Goal: Complete application form

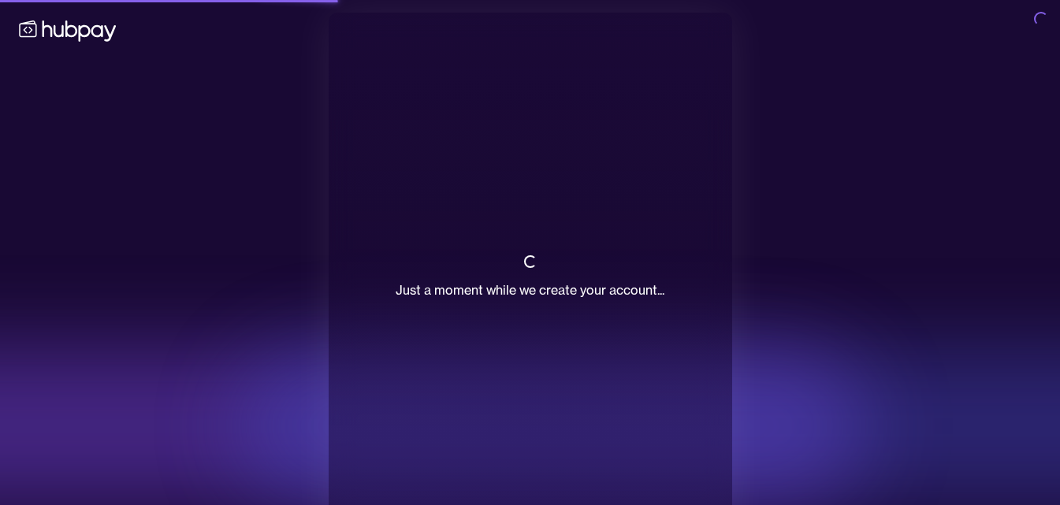
scroll to position [40, 0]
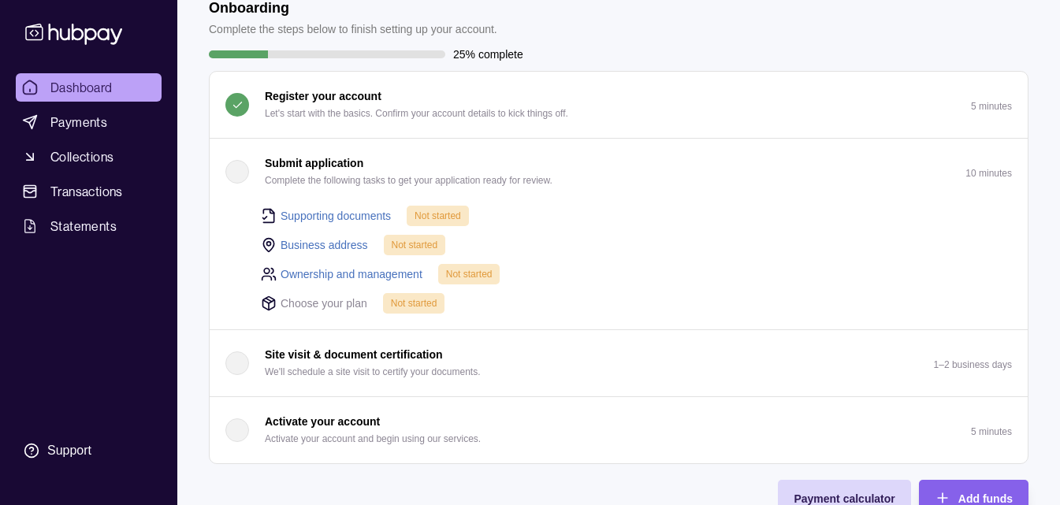
scroll to position [79, 0]
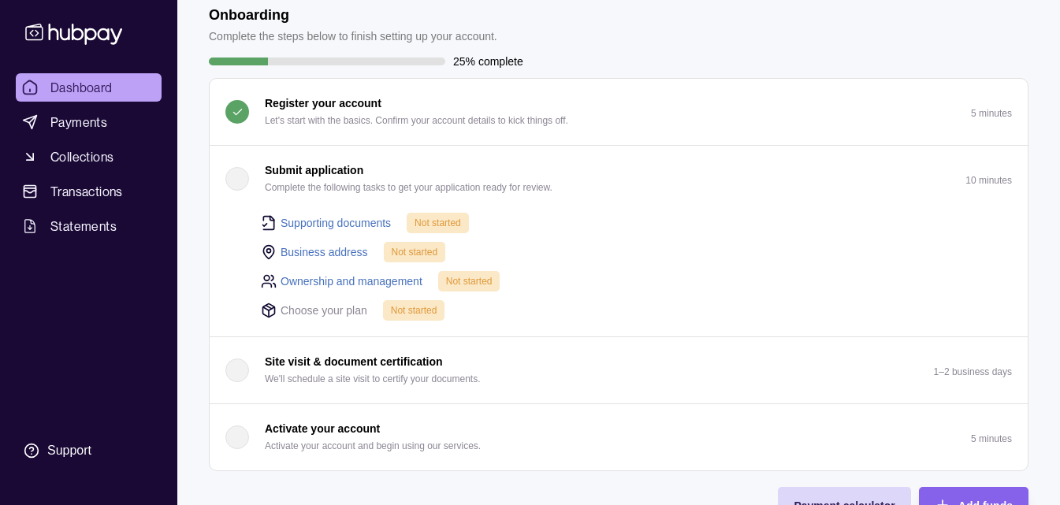
click at [353, 221] on link "Supporting documents" at bounding box center [335, 222] width 110 height 17
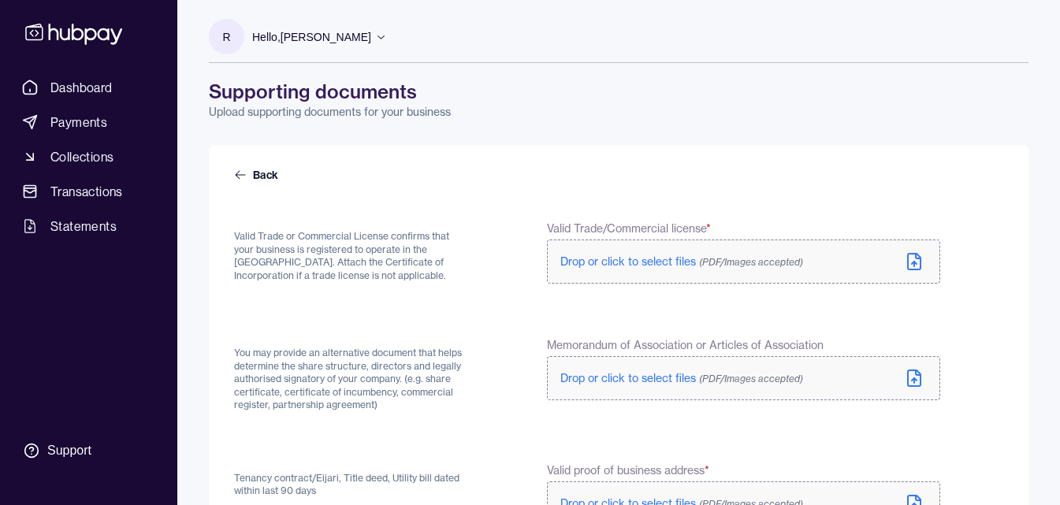
click at [611, 263] on span "Drop or click to select files (PDF/Images accepted)" at bounding box center [681, 261] width 243 height 14
click at [636, 374] on span "Drop or click to select files (PDF/Images accepted)" at bounding box center [681, 378] width 243 height 14
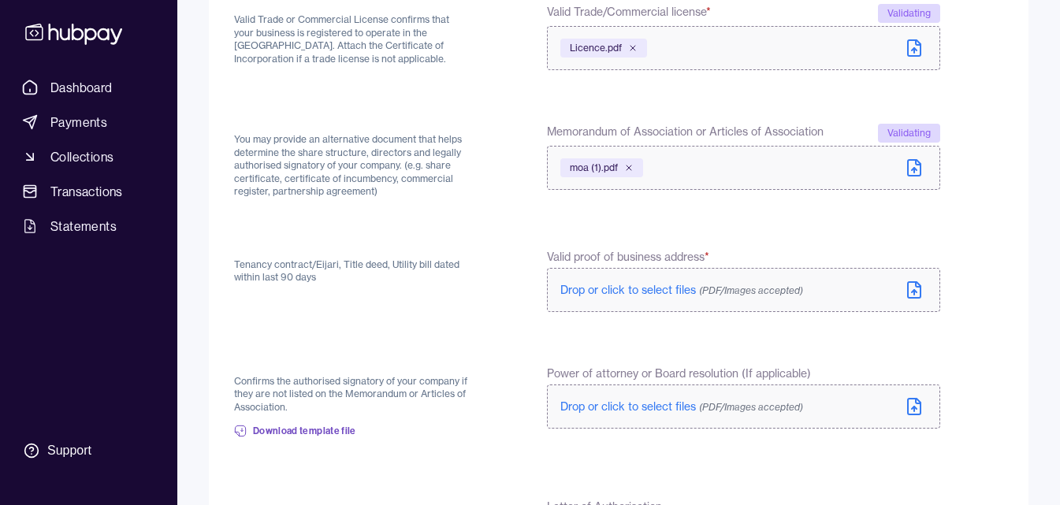
scroll to position [215, 0]
click at [567, 289] on span "Drop or click to select files (PDF/Images accepted)" at bounding box center [681, 291] width 243 height 14
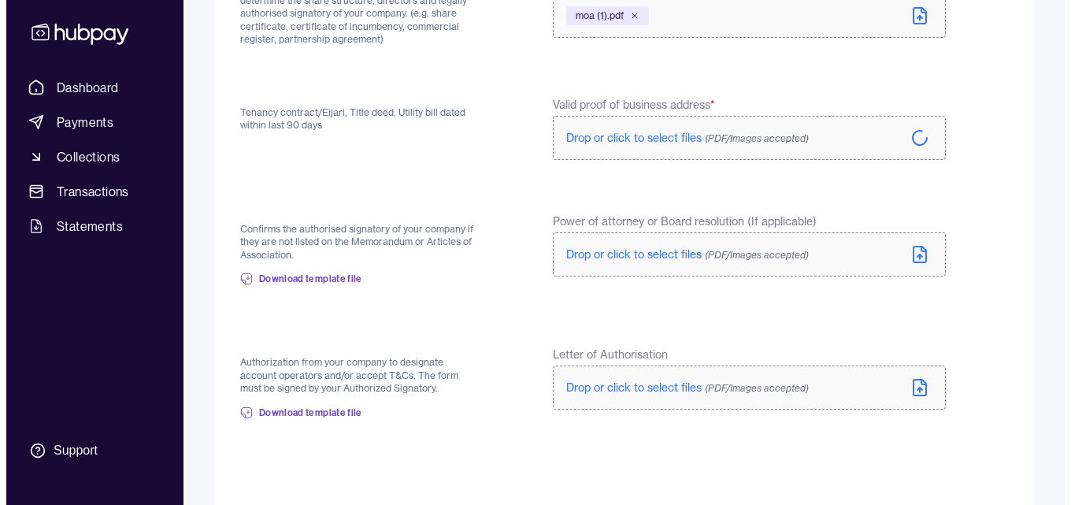
scroll to position [451, 0]
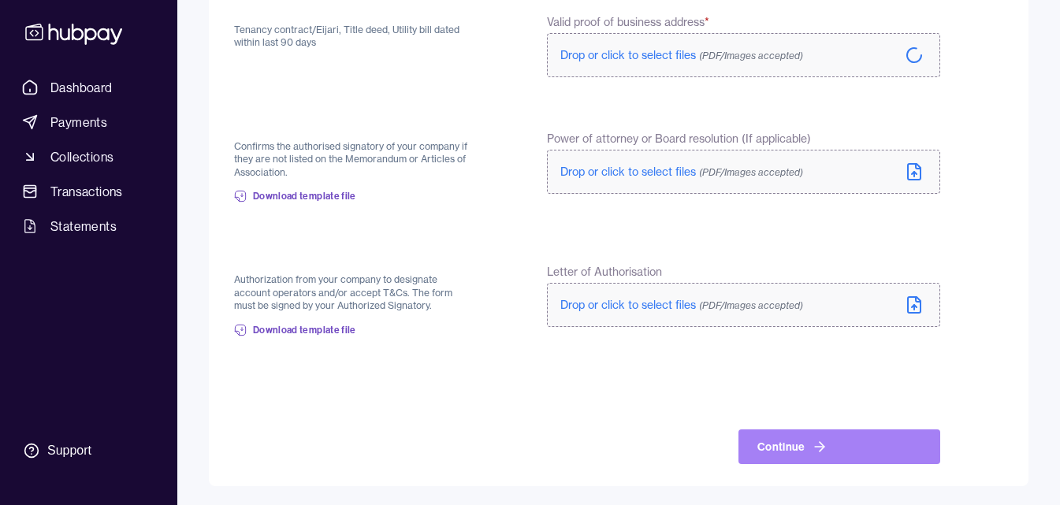
click at [819, 440] on icon at bounding box center [819, 447] width 16 height 16
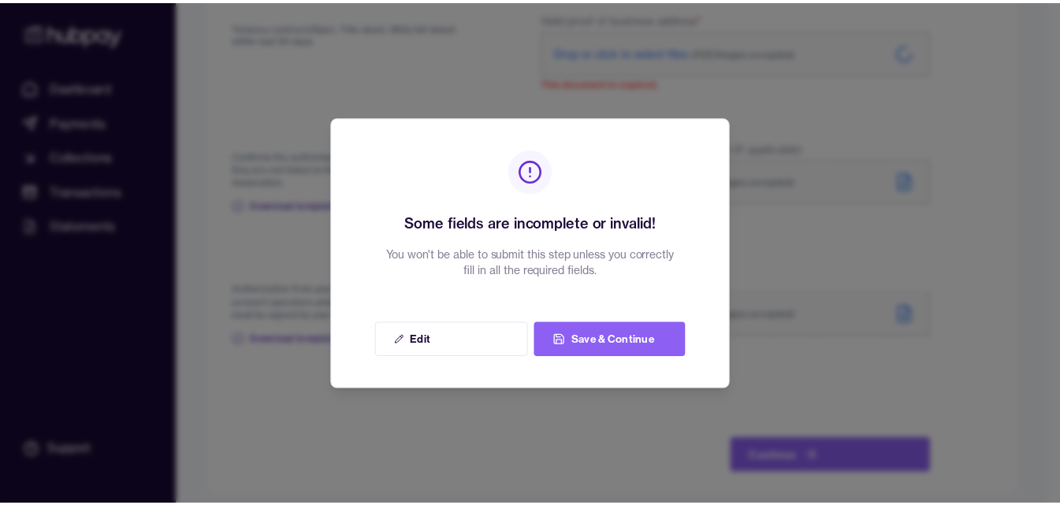
scroll to position [448, 0]
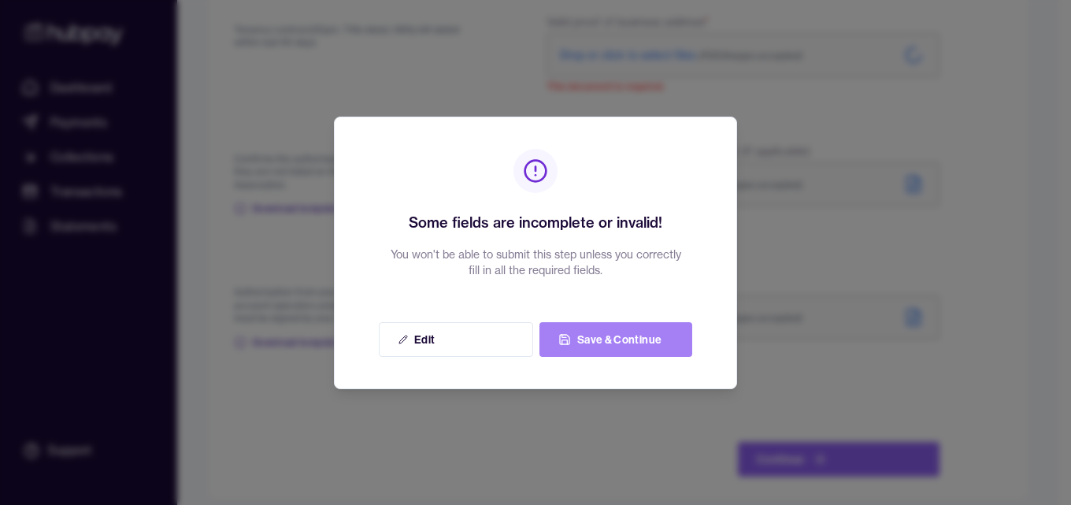
click at [646, 340] on button "Save & Continue" at bounding box center [616, 339] width 153 height 35
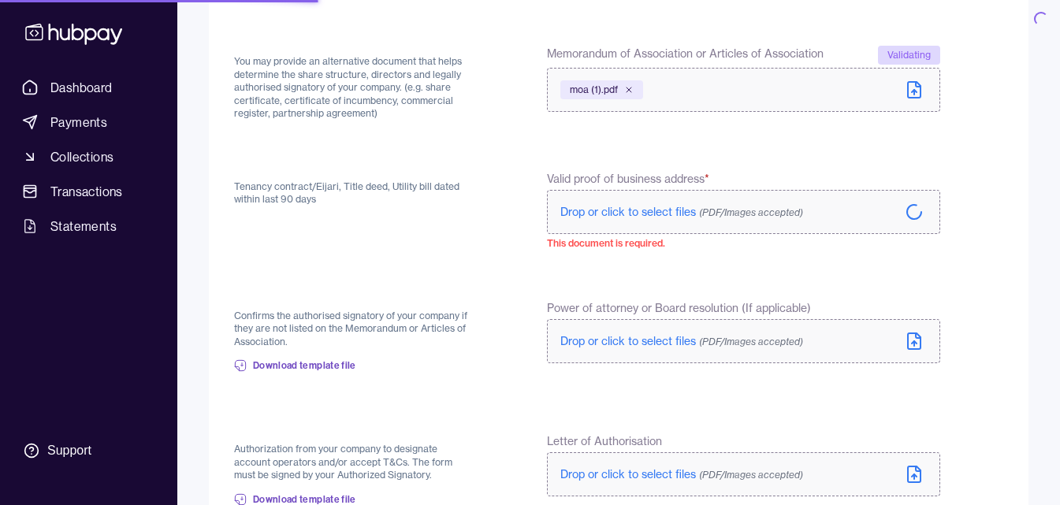
scroll to position [291, 0]
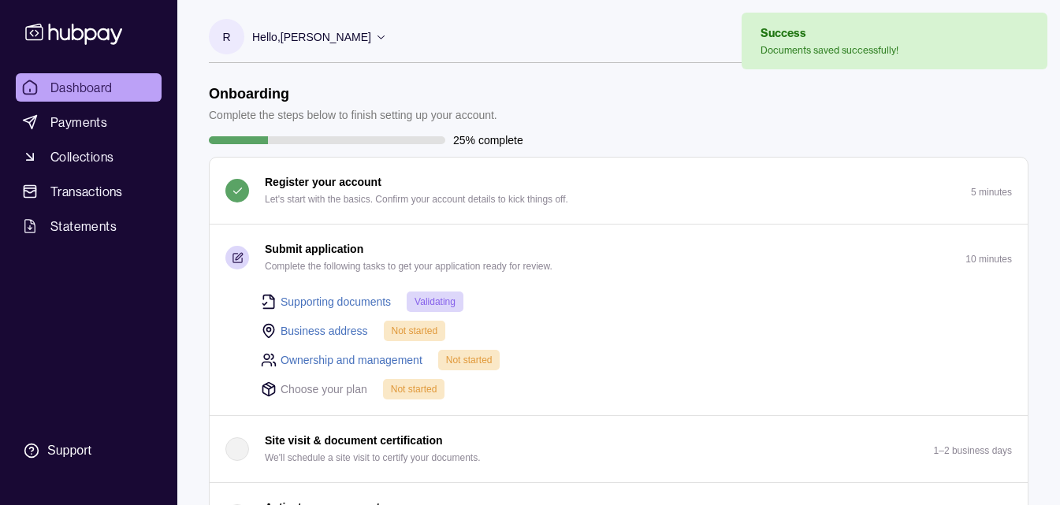
click at [369, 355] on link "Ownership and management" at bounding box center [351, 359] width 142 height 17
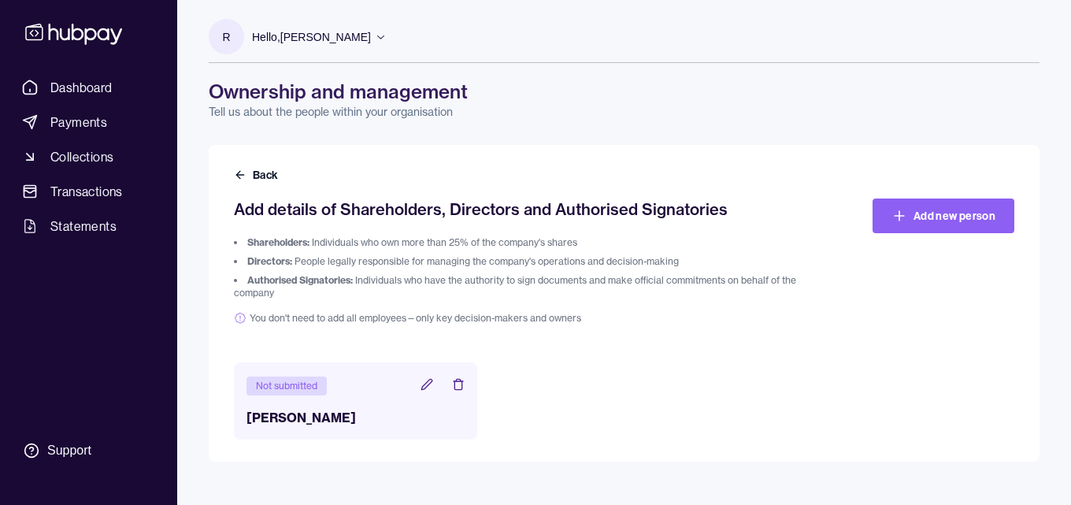
click at [429, 382] on icon at bounding box center [427, 384] width 13 height 13
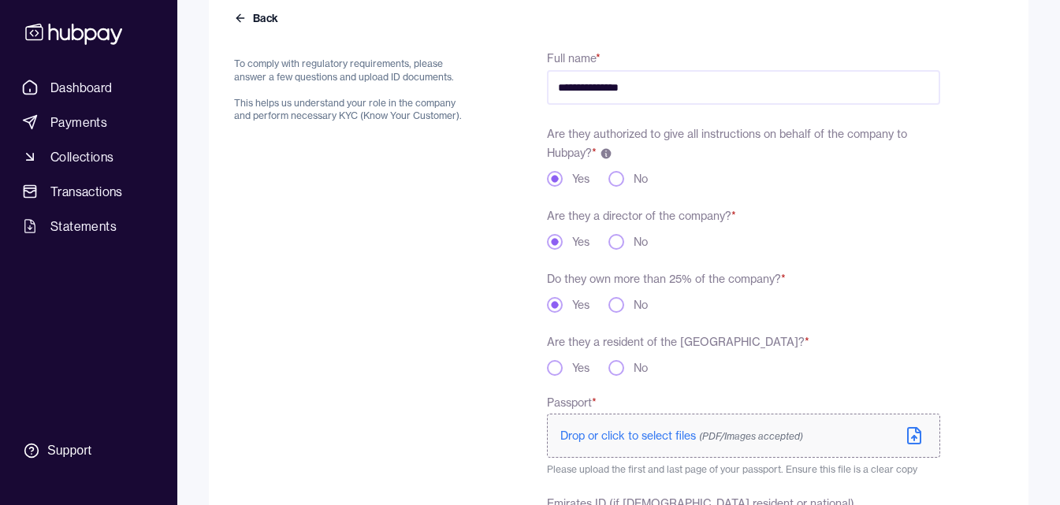
scroll to position [158, 0]
click at [545, 368] on div "**********" at bounding box center [587, 512] width 706 height 930
click at [560, 368] on button "Yes" at bounding box center [555, 367] width 16 height 16
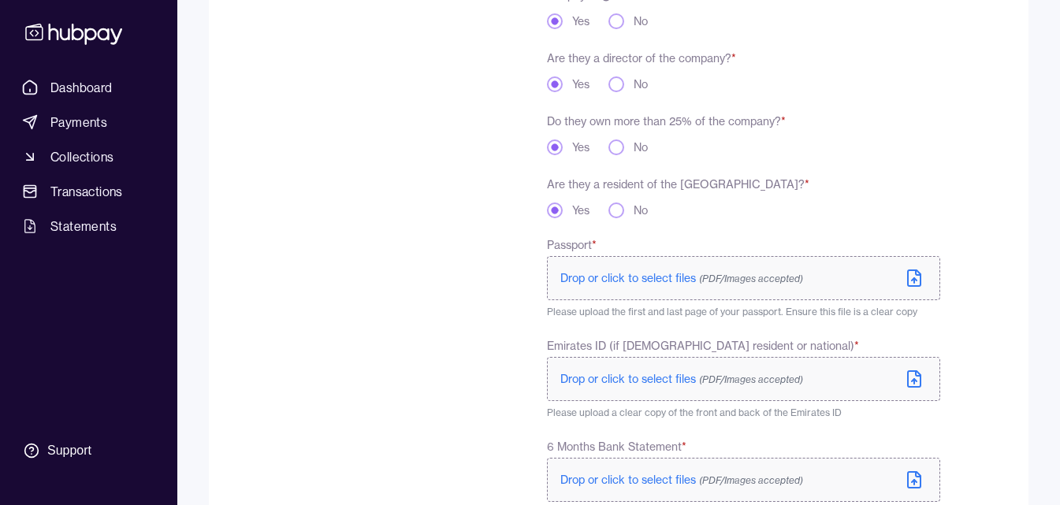
scroll to position [315, 0]
click at [674, 281] on span "Drop or click to select files (PDF/Images accepted)" at bounding box center [681, 277] width 243 height 14
click at [626, 373] on span "Drop or click to select files (PDF/Images accepted)" at bounding box center [681, 378] width 243 height 14
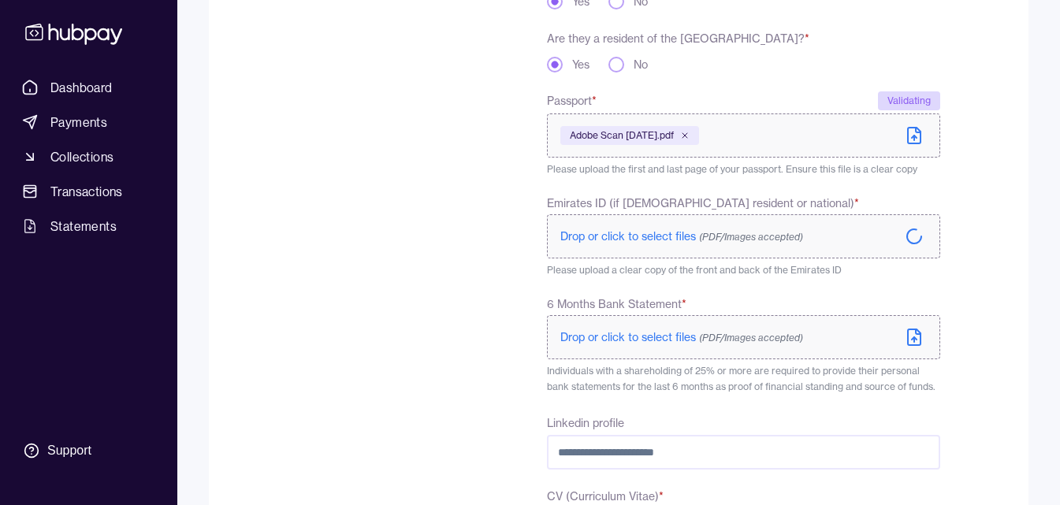
scroll to position [473, 0]
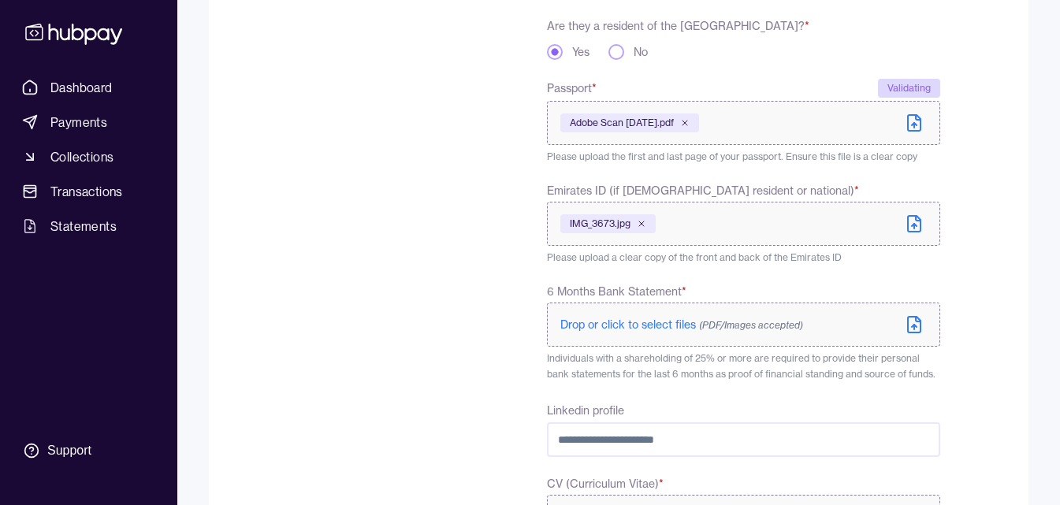
click at [603, 329] on span "Drop or click to select files (PDF/Images accepted)" at bounding box center [681, 324] width 243 height 14
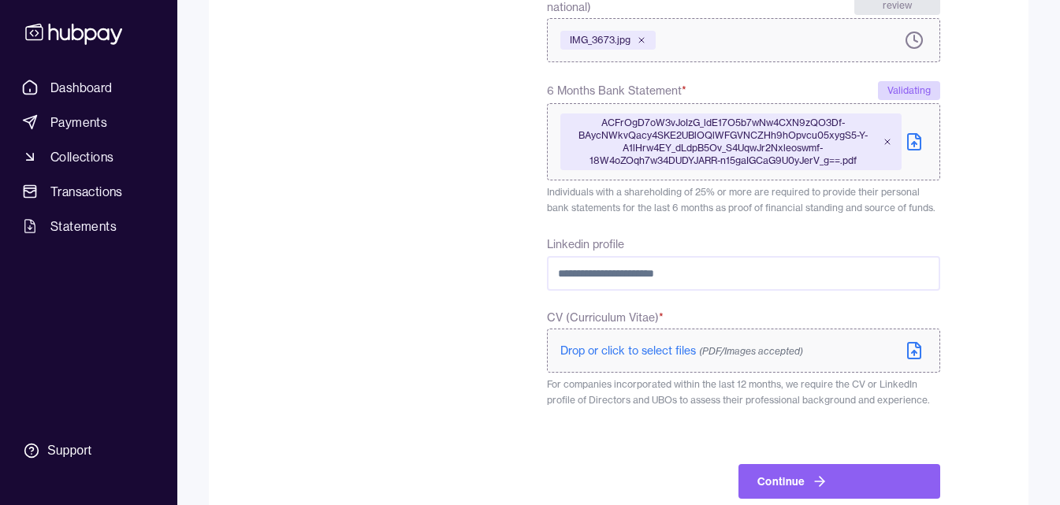
scroll to position [675, 0]
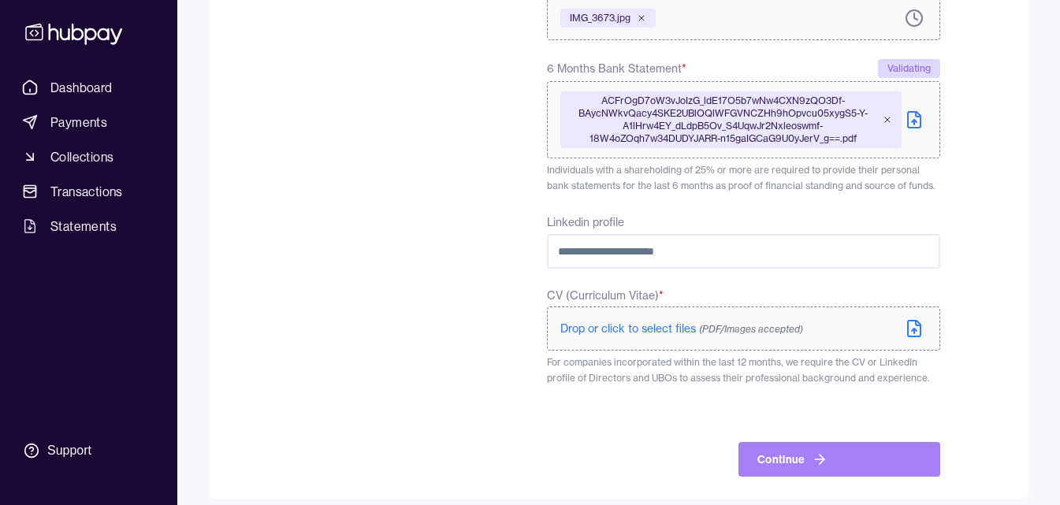
click at [814, 442] on button "Continue" at bounding box center [839, 459] width 202 height 35
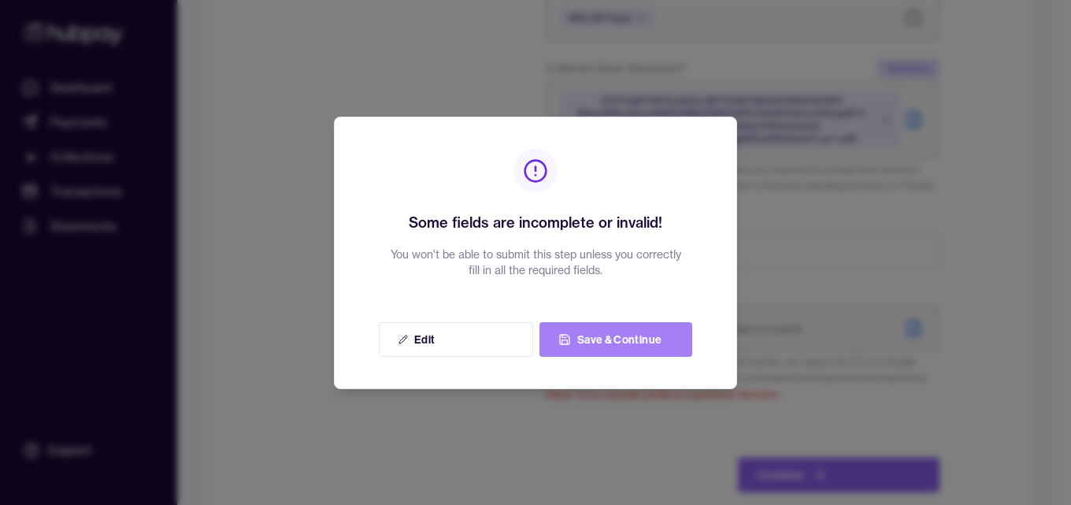
click at [648, 348] on button "Save & Continue" at bounding box center [616, 339] width 153 height 35
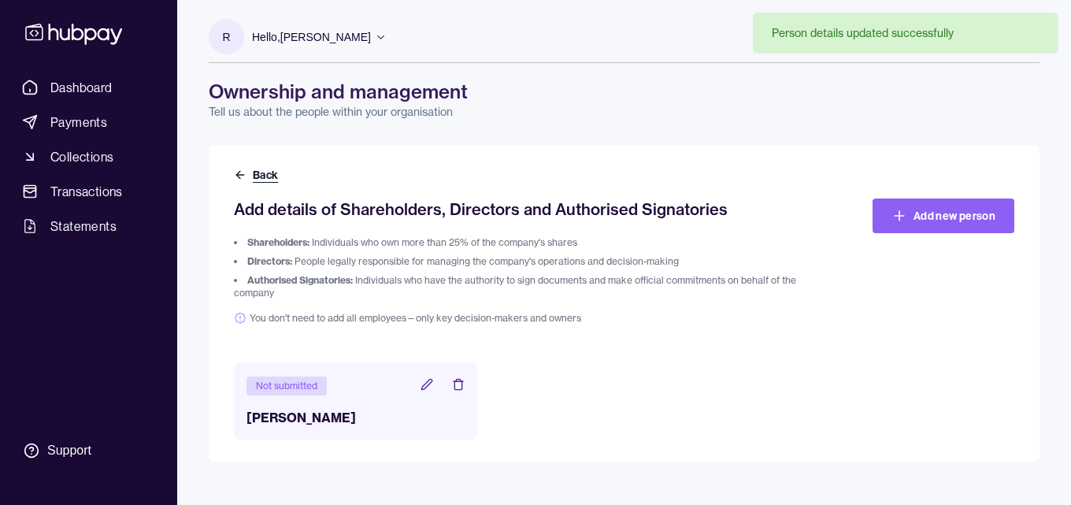
click at [250, 179] on button "Back" at bounding box center [257, 175] width 47 height 16
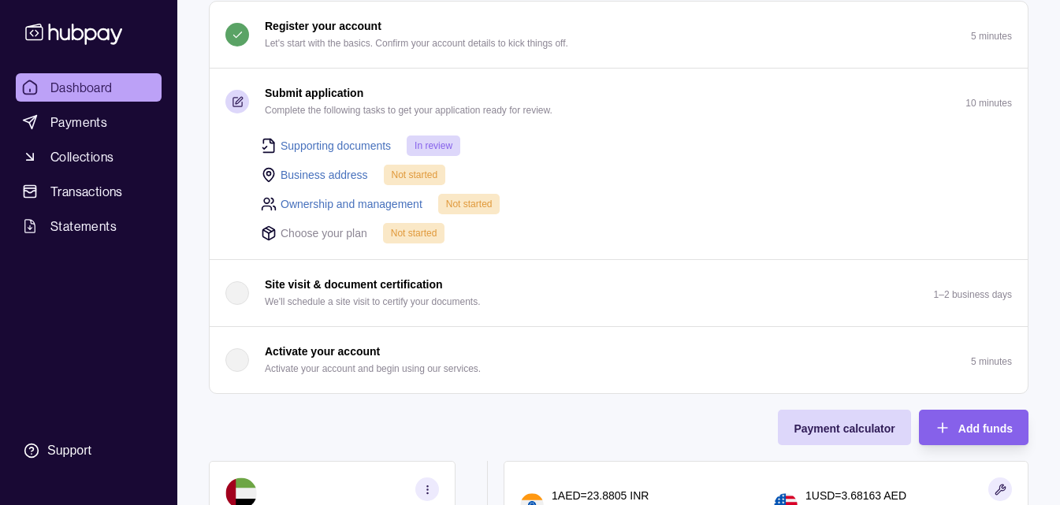
scroll to position [158, 0]
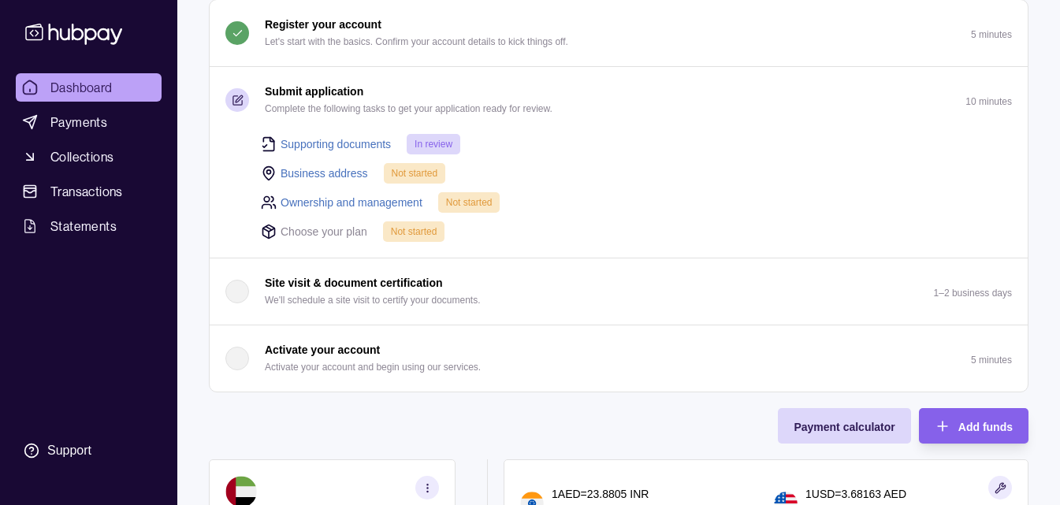
click at [409, 355] on div "Activate your account Activate your account and begin using our services." at bounding box center [373, 358] width 216 height 35
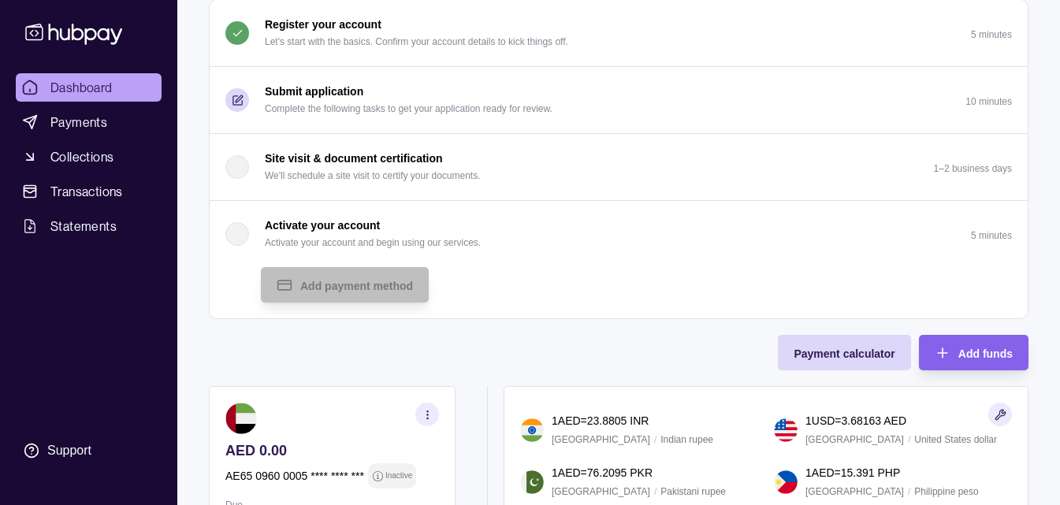
click at [332, 95] on p "Submit application" at bounding box center [314, 91] width 98 height 17
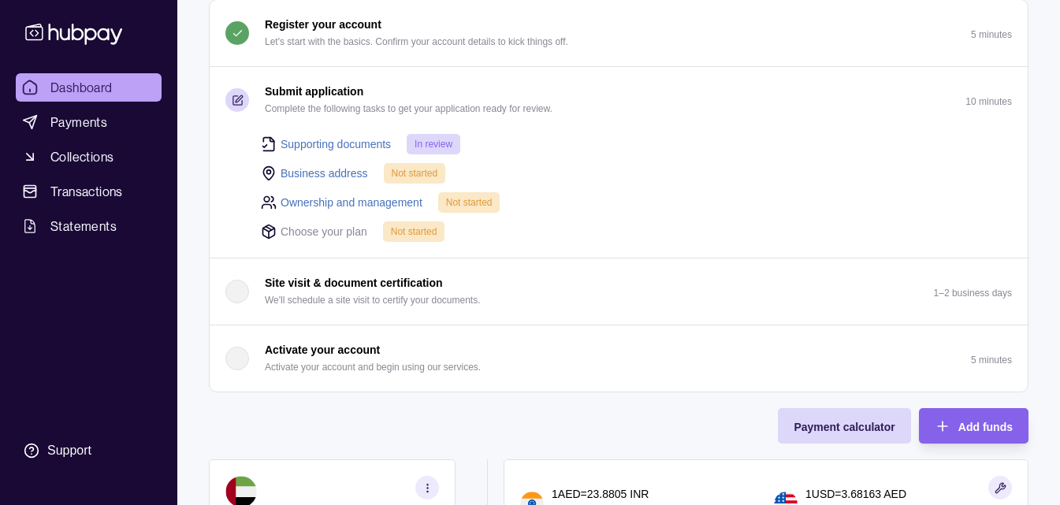
click at [334, 228] on p "Choose your plan" at bounding box center [323, 231] width 87 height 17
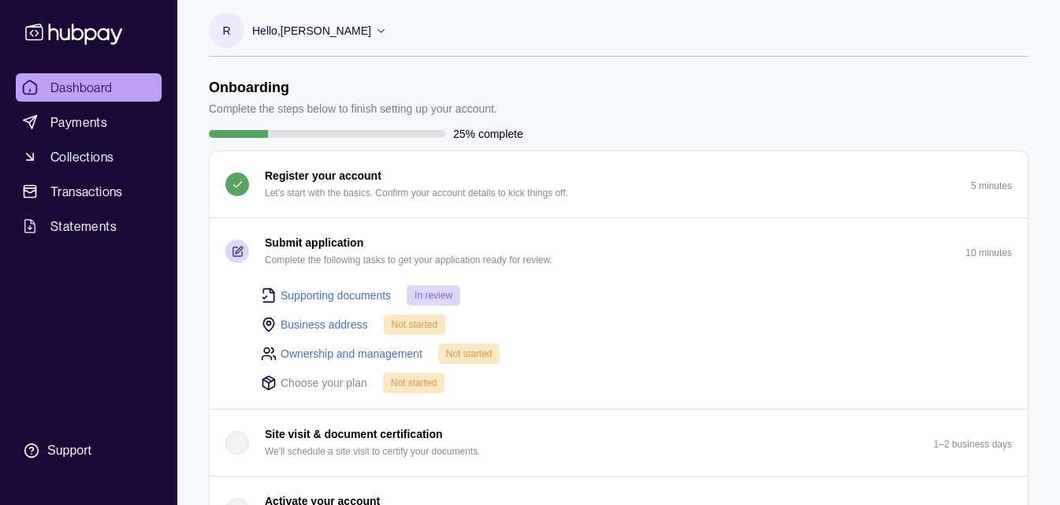
scroll to position [0, 0]
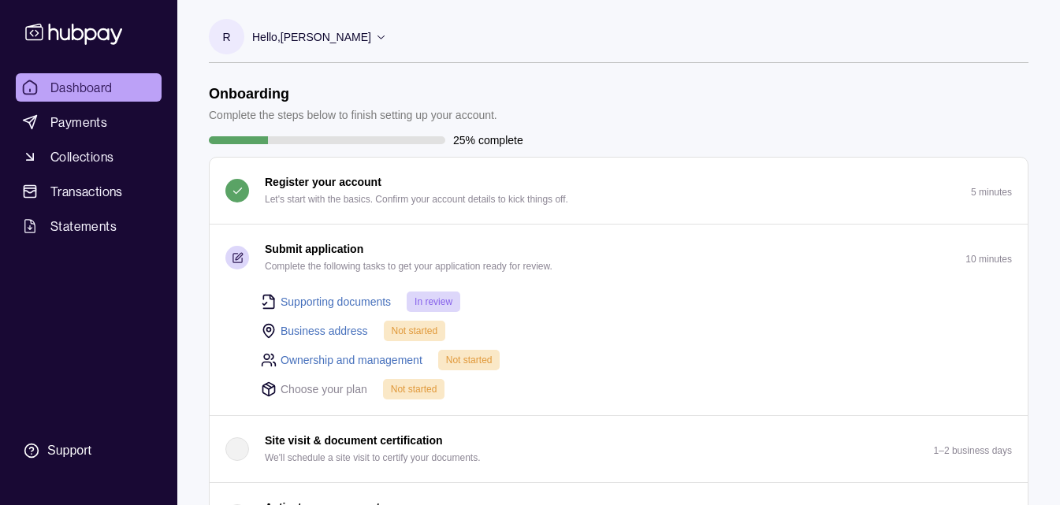
click at [344, 325] on link "Business address" at bounding box center [323, 330] width 87 height 17
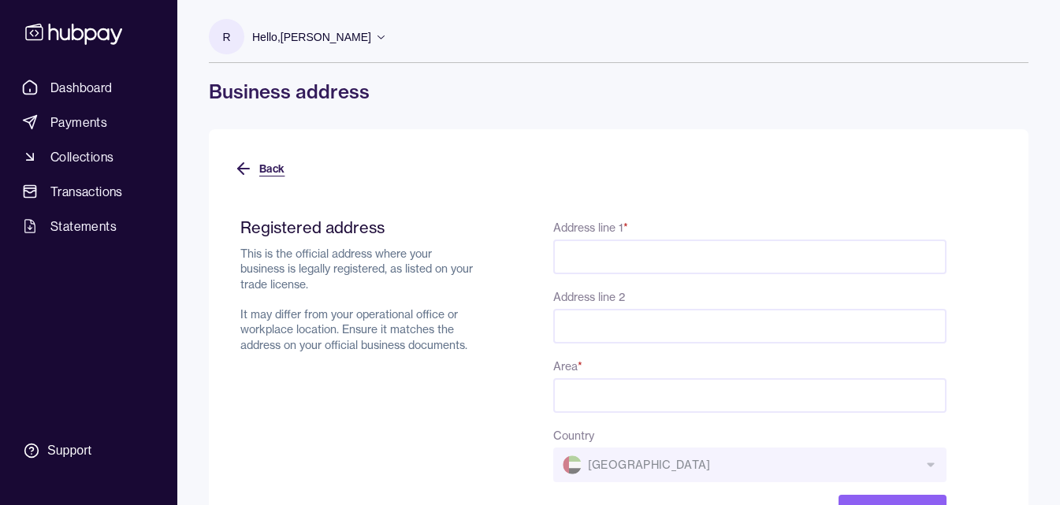
click at [240, 172] on icon at bounding box center [241, 168] width 6 height 11
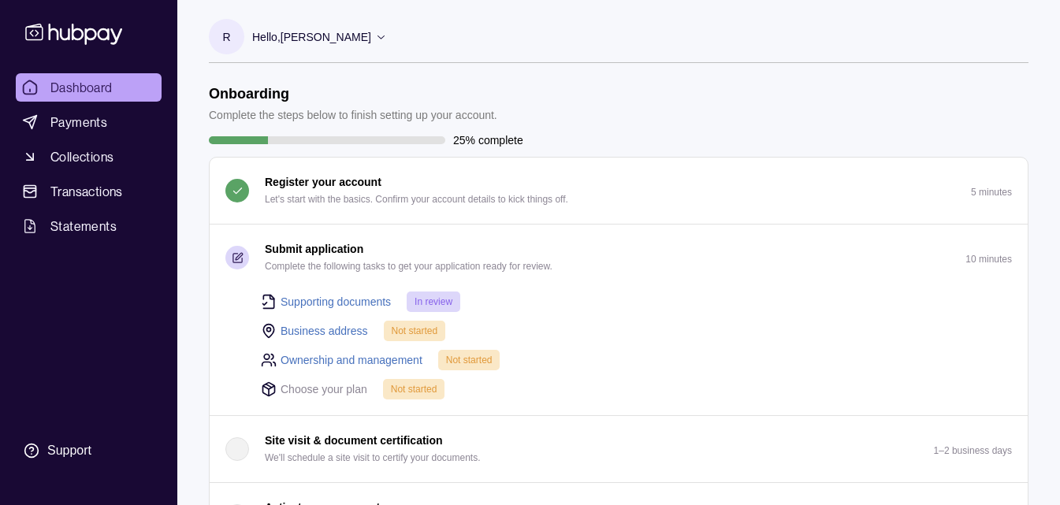
click at [764, 369] on div "Ownership and management Not started" at bounding box center [636, 359] width 751 height 21
click at [331, 329] on link "Business address" at bounding box center [323, 330] width 87 height 17
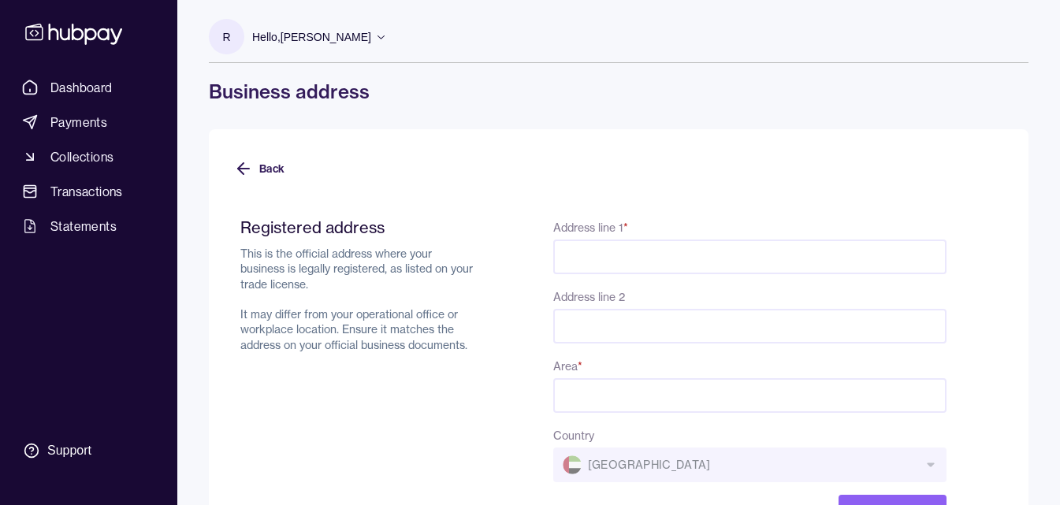
click at [586, 254] on input "Address line 1 *" at bounding box center [749, 256] width 393 height 35
paste input "**********"
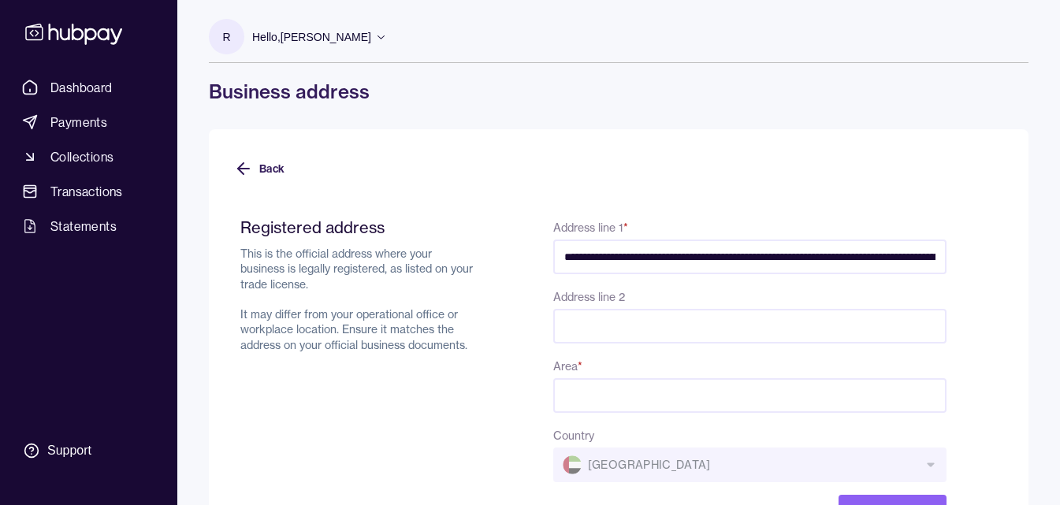
click at [711, 291] on div "Address line 2" at bounding box center [749, 315] width 393 height 57
drag, startPoint x: 723, startPoint y: 259, endPoint x: 840, endPoint y: 243, distance: 117.7
click at [840, 243] on input "**********" at bounding box center [749, 256] width 393 height 35
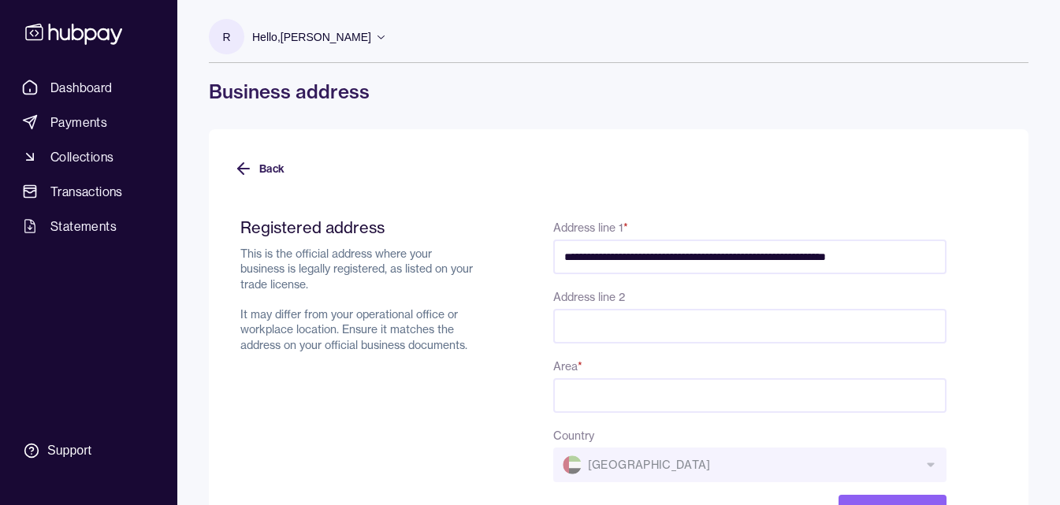
type input "**********"
click at [677, 317] on input "Address line 2" at bounding box center [749, 326] width 393 height 35
paste input "**********"
type input "**********"
click at [789, 229] on div "**********" at bounding box center [749, 245] width 393 height 57
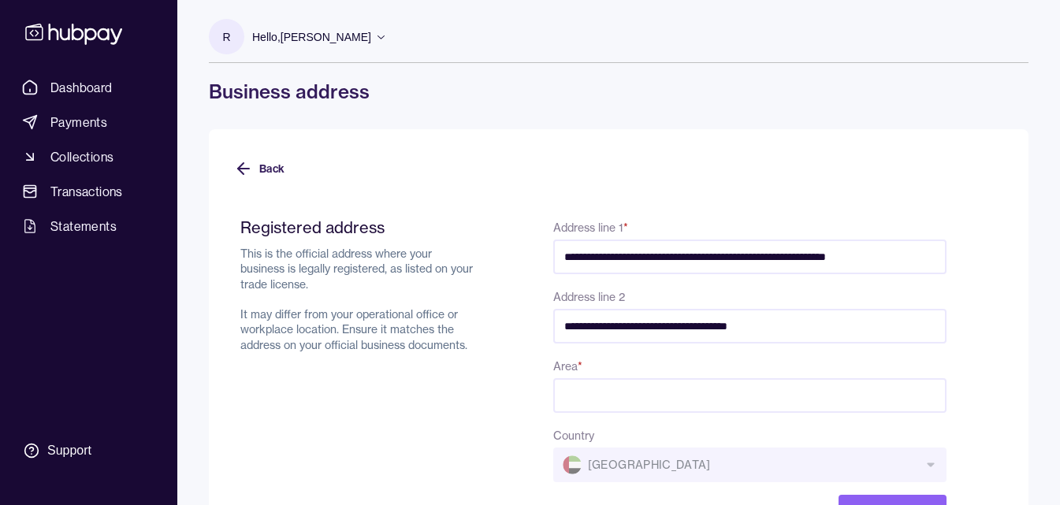
drag, startPoint x: 731, startPoint y: 260, endPoint x: 808, endPoint y: 260, distance: 77.2
click at [808, 260] on input "**********" at bounding box center [749, 256] width 393 height 35
type input "**********"
click at [641, 404] on input "Area *" at bounding box center [749, 395] width 393 height 35
paste input "**********"
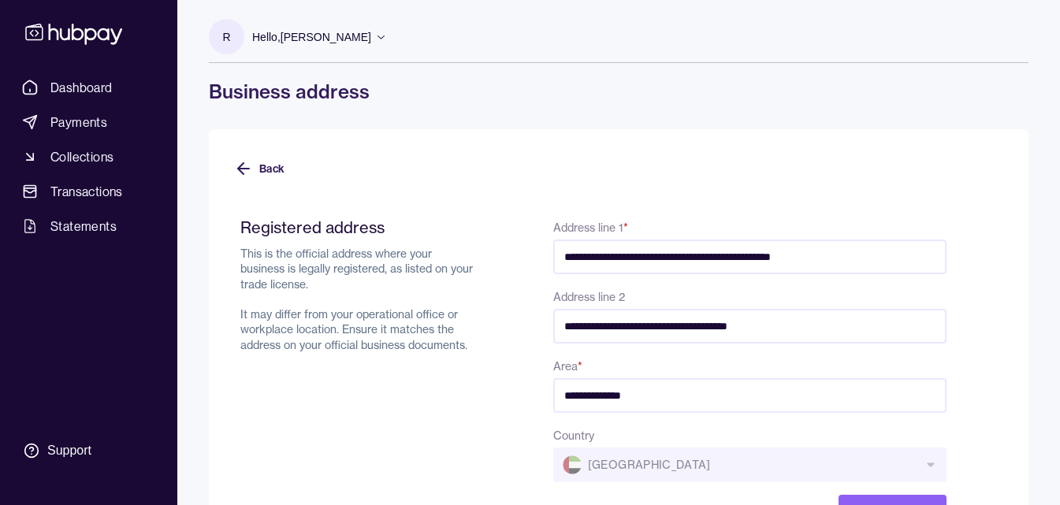
type input "**********"
drag, startPoint x: 724, startPoint y: 259, endPoint x: 923, endPoint y: 269, distance: 199.6
click at [923, 269] on input "**********" at bounding box center [749, 256] width 393 height 35
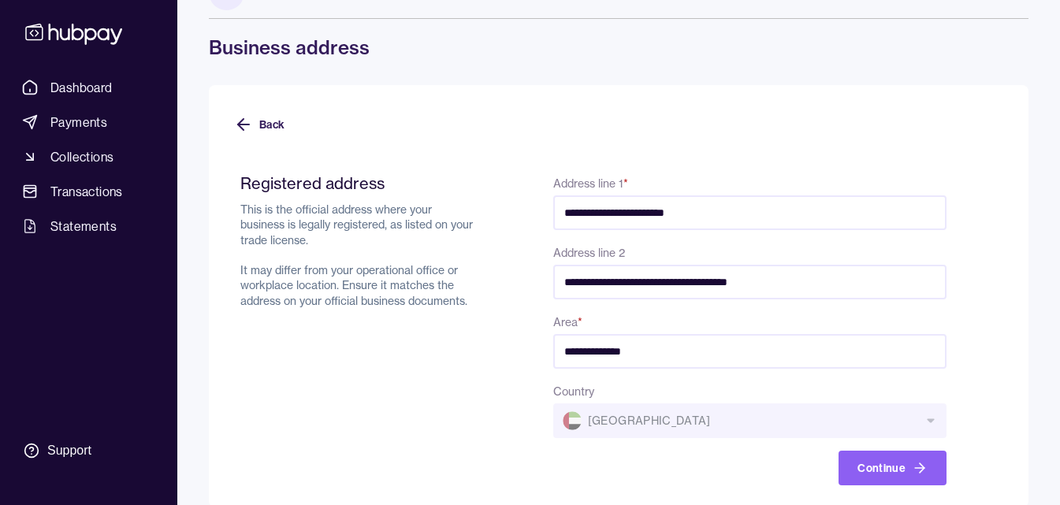
scroll to position [65, 0]
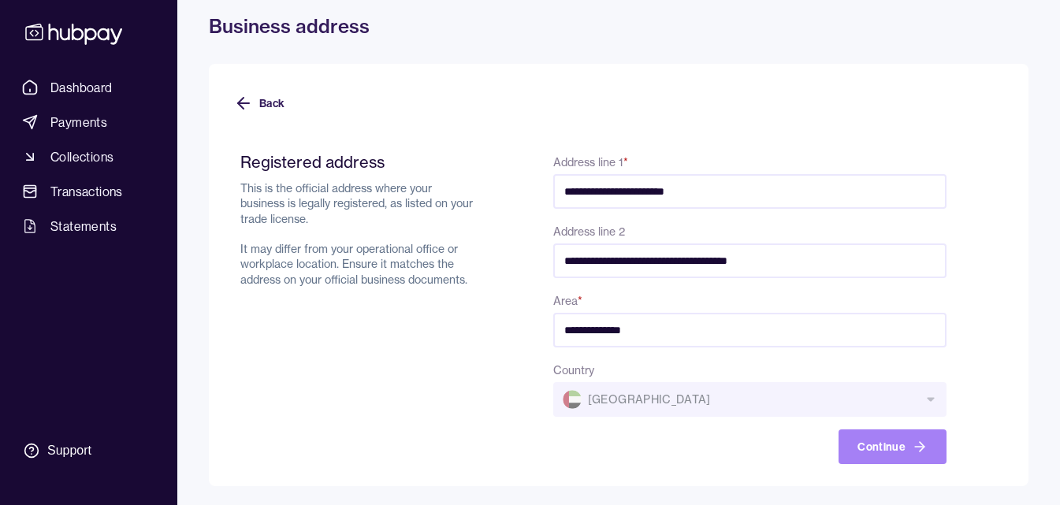
type input "**********"
click at [897, 449] on button "Continue" at bounding box center [892, 446] width 108 height 35
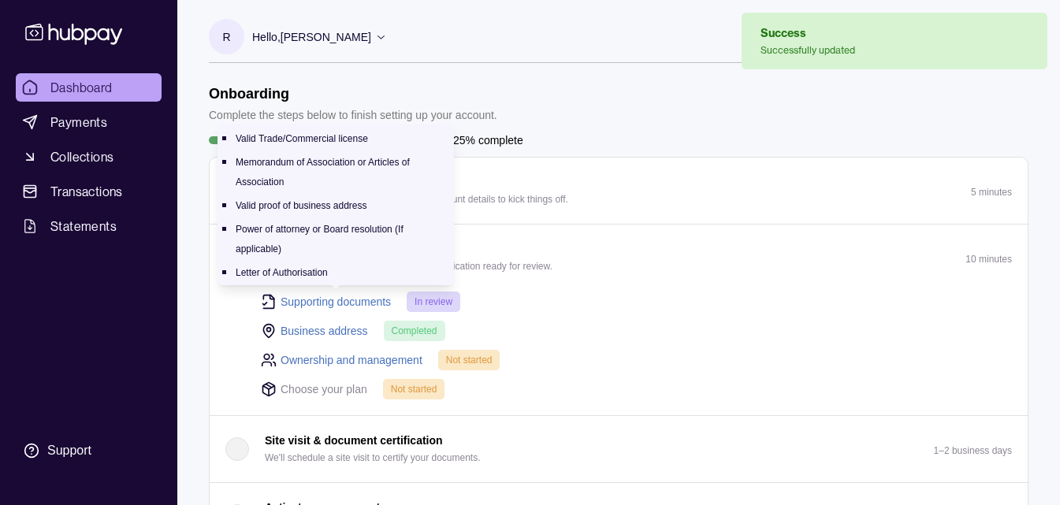
click at [343, 304] on link "Supporting documents" at bounding box center [335, 301] width 110 height 17
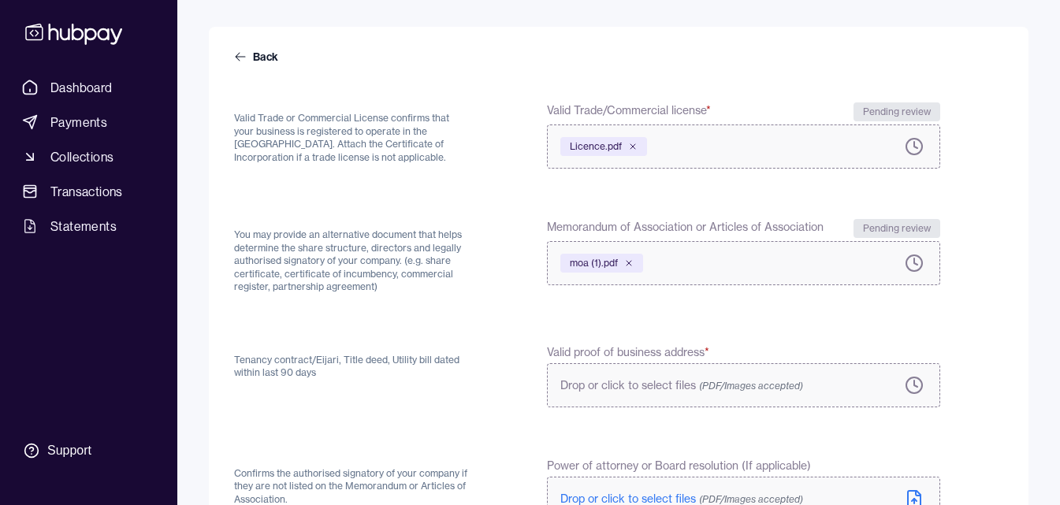
scroll to position [236, 0]
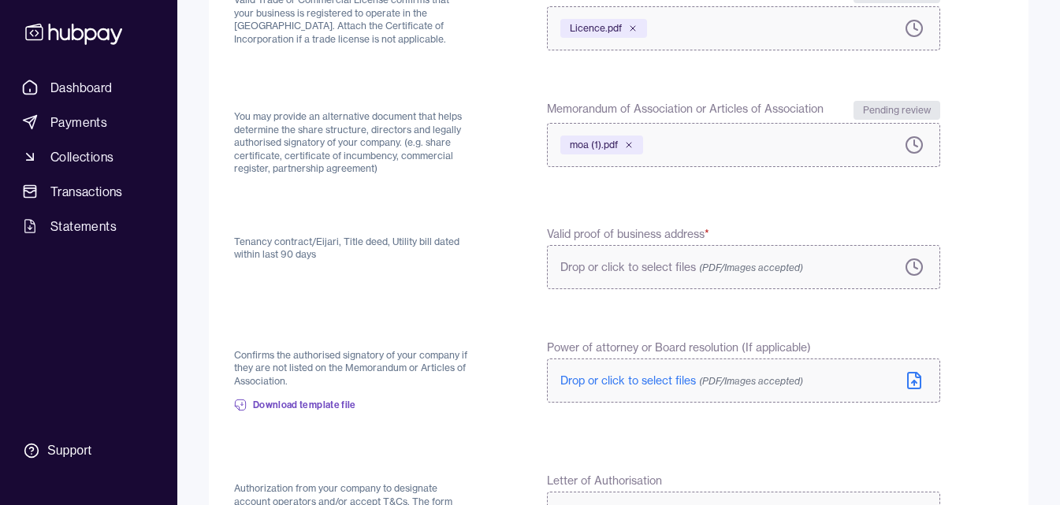
click at [897, 317] on form "Back Valid Trade or Commercial License confirms that your business is registere…" at bounding box center [618, 302] width 769 height 742
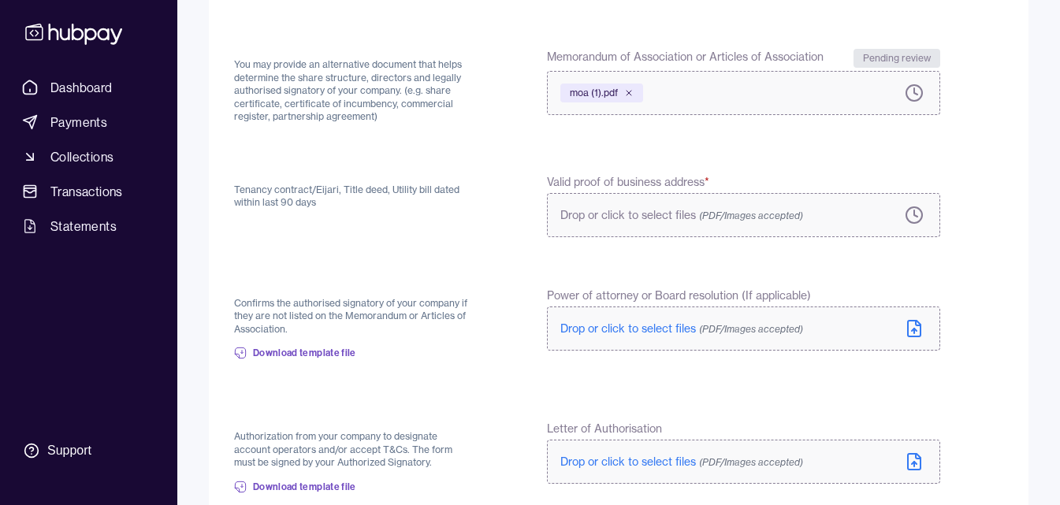
scroll to position [315, 0]
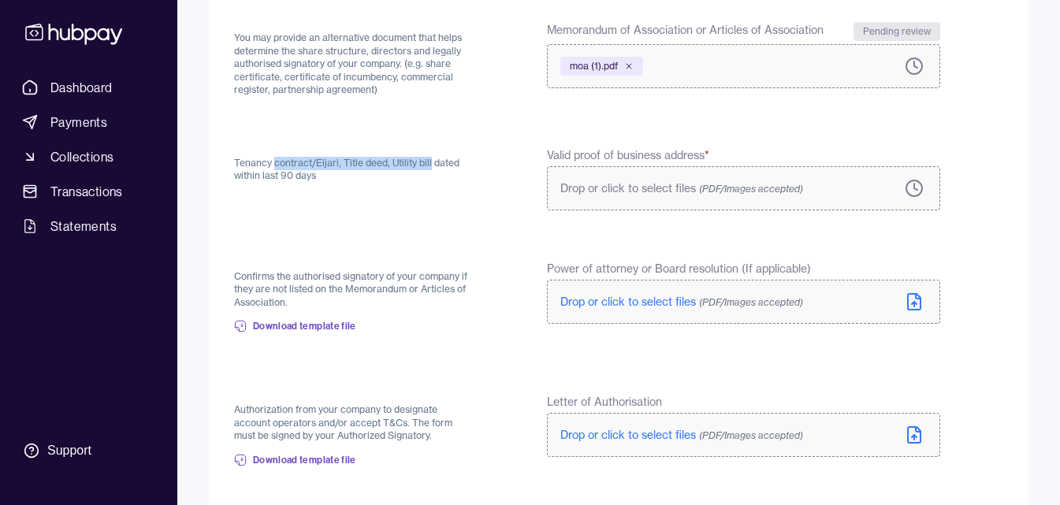
drag, startPoint x: 273, startPoint y: 158, endPoint x: 429, endPoint y: 155, distance: 156.0
click at [429, 155] on div "Tenancy contract/Eijari, Title deed, Utility bill dated within last 90 days" at bounding box center [352, 178] width 237 height 63
copy p "contract/[PERSON_NAME], Title deed, Utility bill"
click at [953, 281] on form "Back Valid Trade or Commercial License confirms that your business is registere…" at bounding box center [618, 223] width 769 height 742
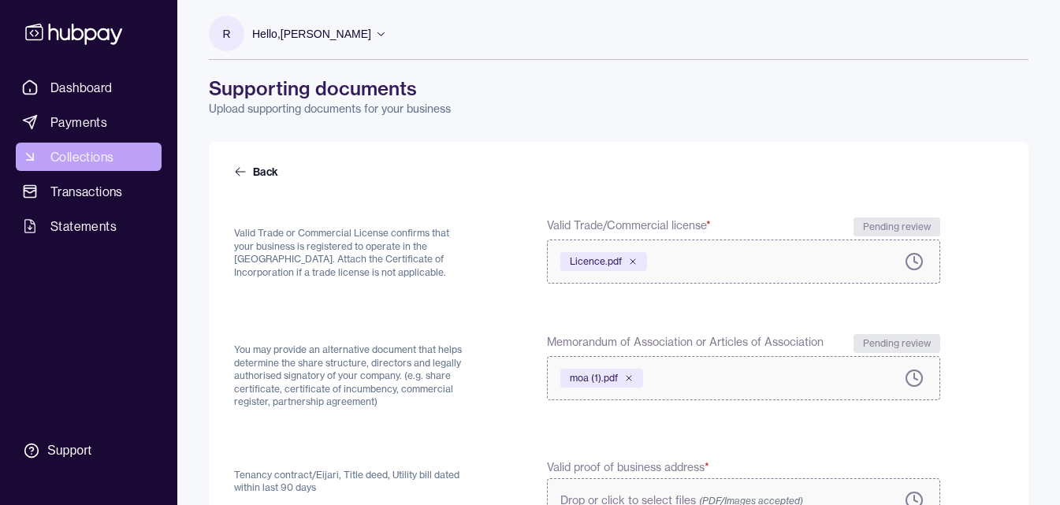
scroll to position [0, 0]
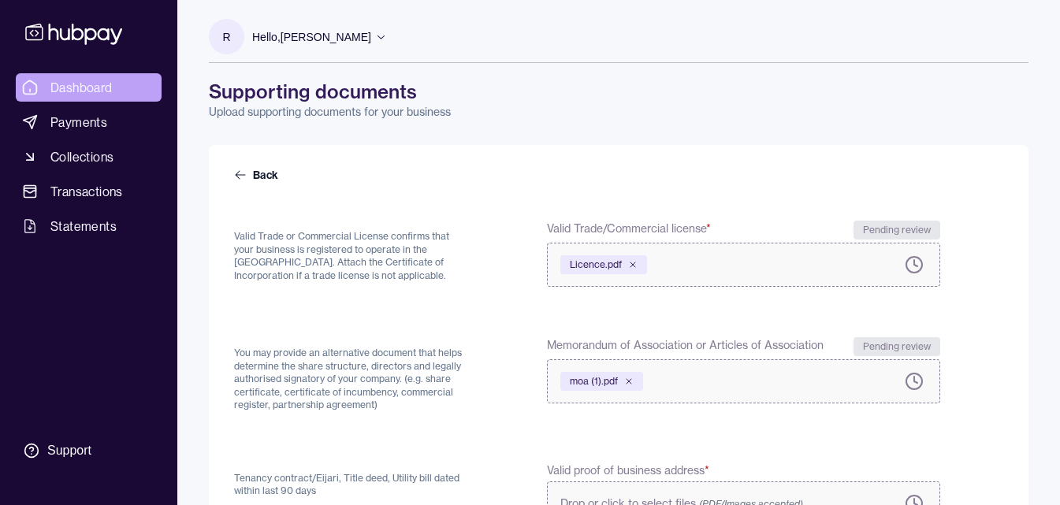
click at [86, 79] on span "Dashboard" at bounding box center [81, 87] width 62 height 19
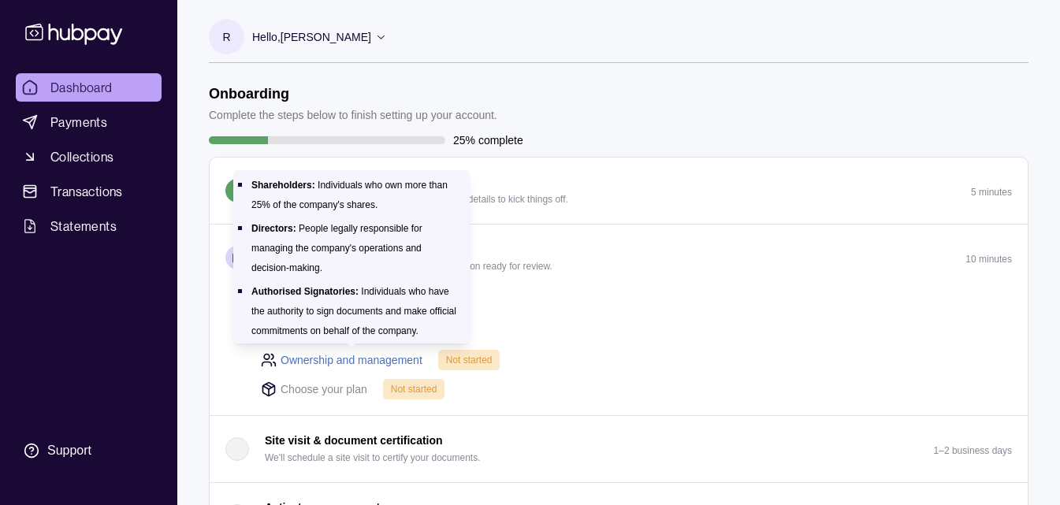
click at [350, 360] on link "Ownership and management" at bounding box center [351, 359] width 142 height 17
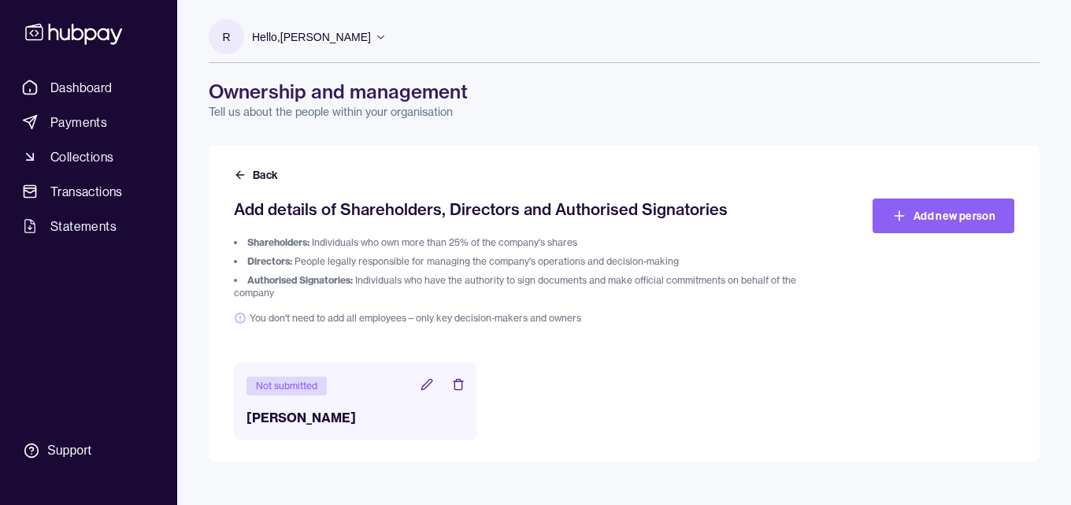
click at [430, 384] on icon at bounding box center [427, 384] width 13 height 13
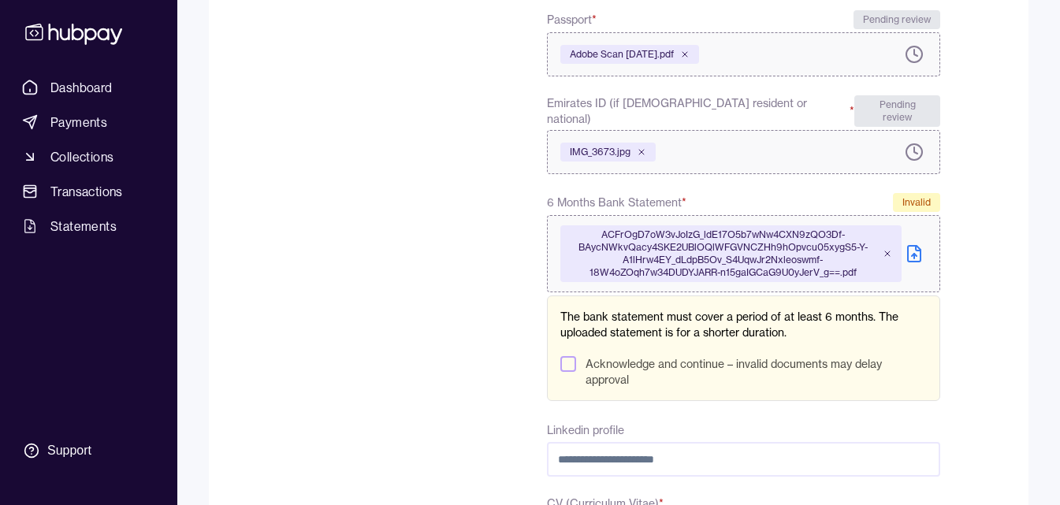
scroll to position [551, 0]
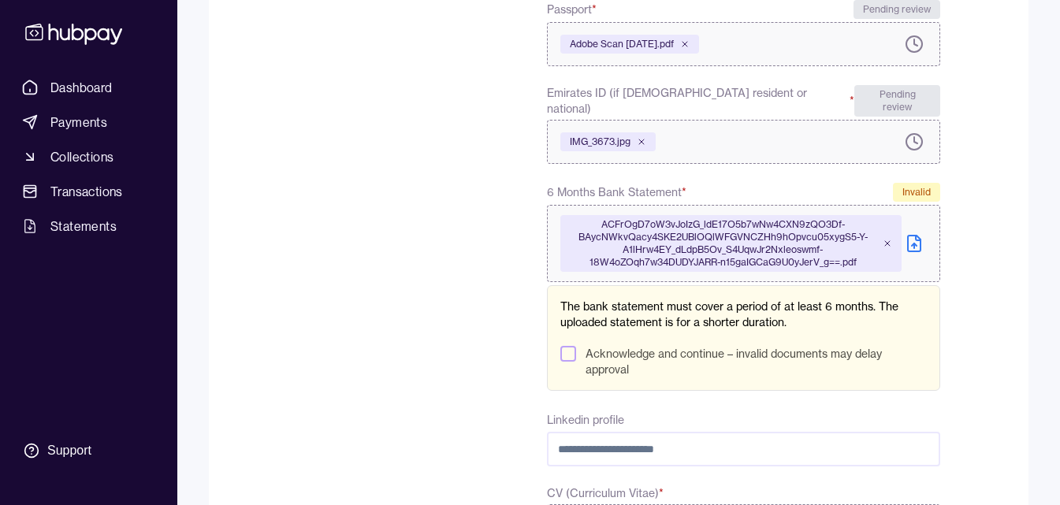
click at [437, 322] on div "To comply with regulatory requirements, please answer a few questions and uploa…" at bounding box center [352, 163] width 237 height 1021
click at [951, 283] on form "**********" at bounding box center [618, 154] width 769 height 1040
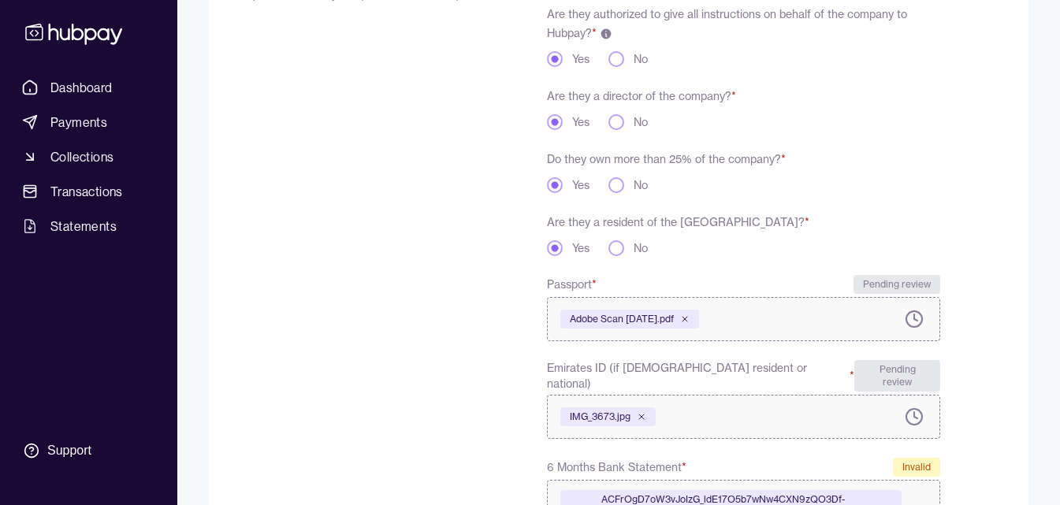
scroll to position [0, 0]
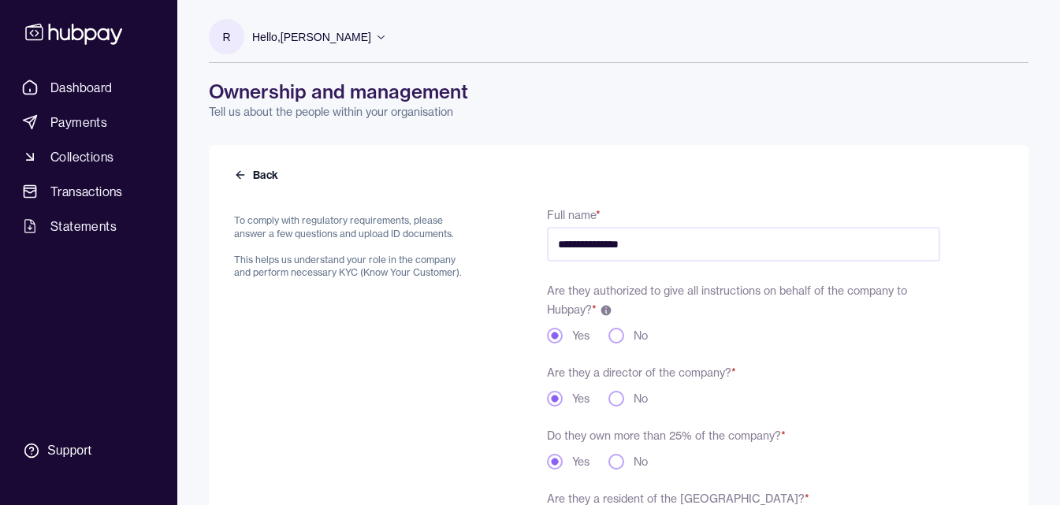
click at [237, 167] on button "Back" at bounding box center [257, 175] width 47 height 16
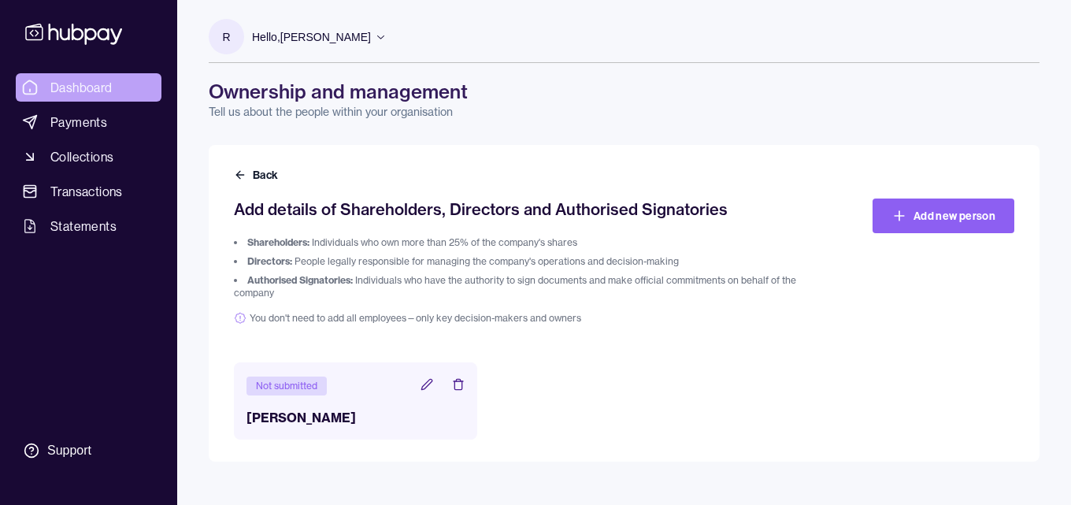
click at [86, 82] on span "Dashboard" at bounding box center [81, 87] width 62 height 19
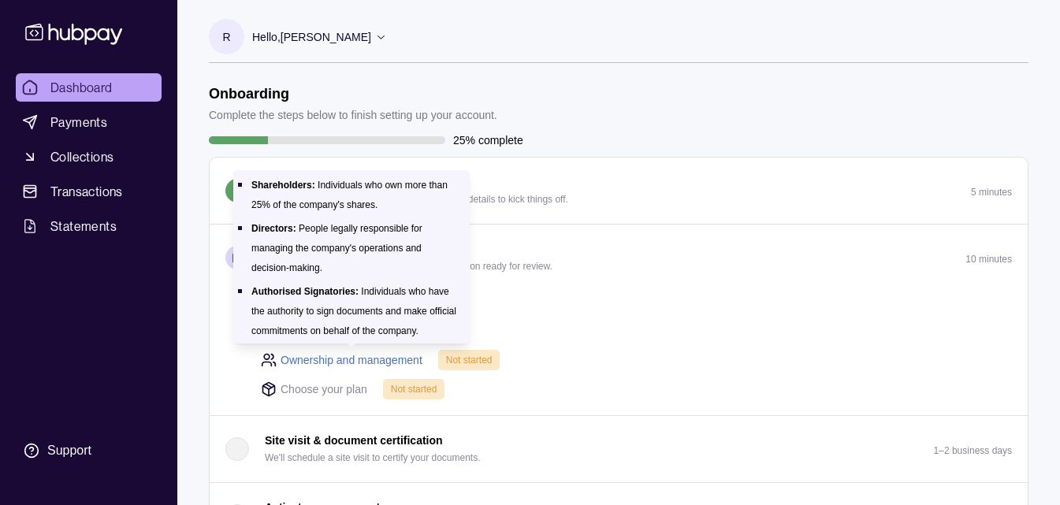
click at [389, 363] on link "Ownership and management" at bounding box center [351, 359] width 142 height 17
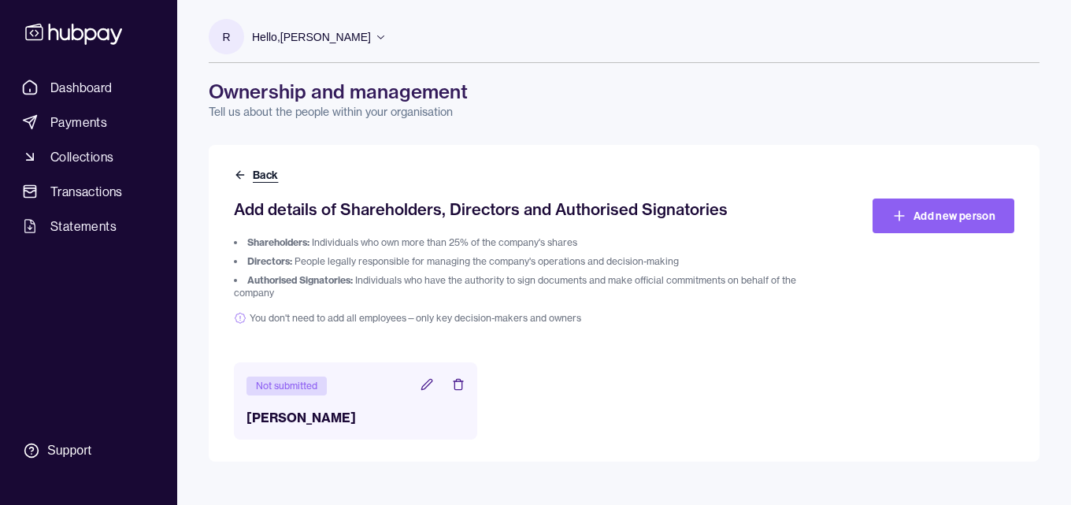
click at [246, 170] on icon at bounding box center [240, 175] width 13 height 13
